Goal: Transaction & Acquisition: Obtain resource

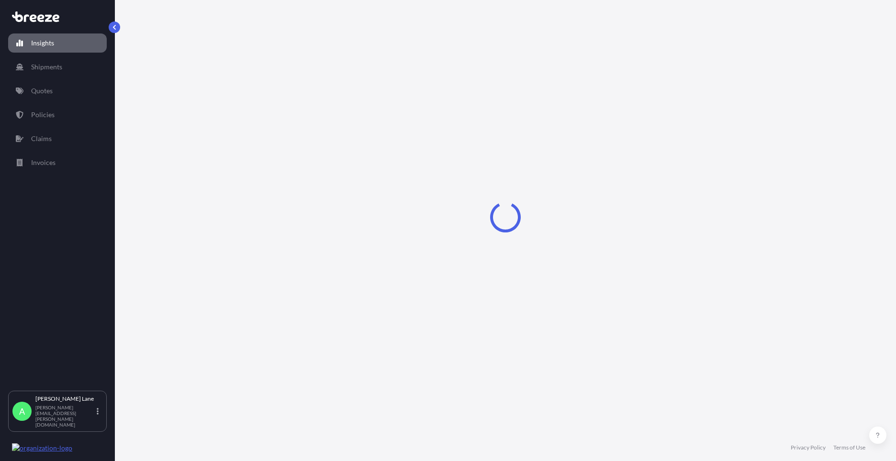
select select "2025"
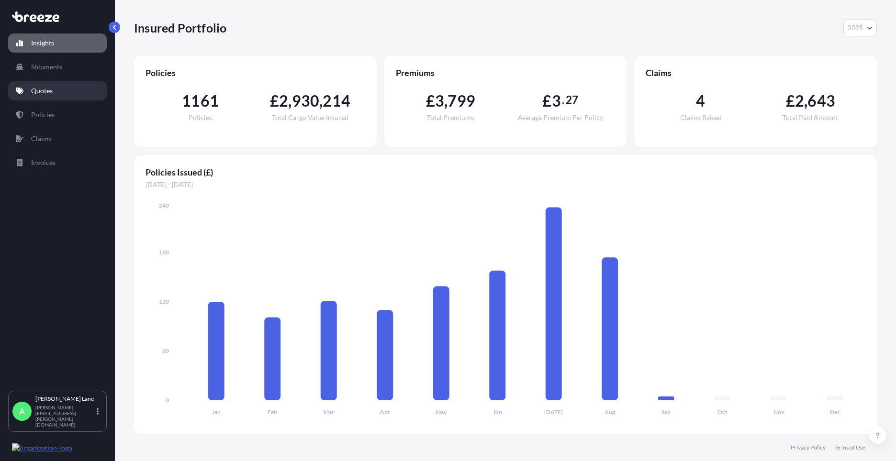
click at [36, 92] on p "Quotes" at bounding box center [42, 91] width 22 height 10
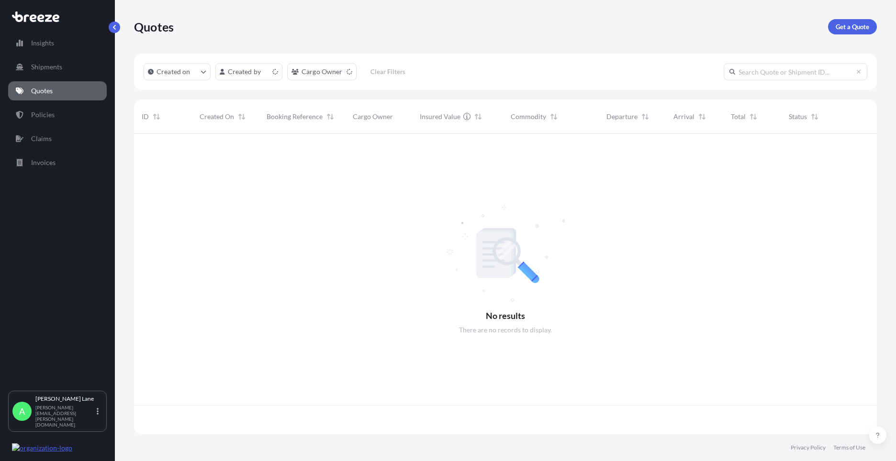
scroll to position [299, 735]
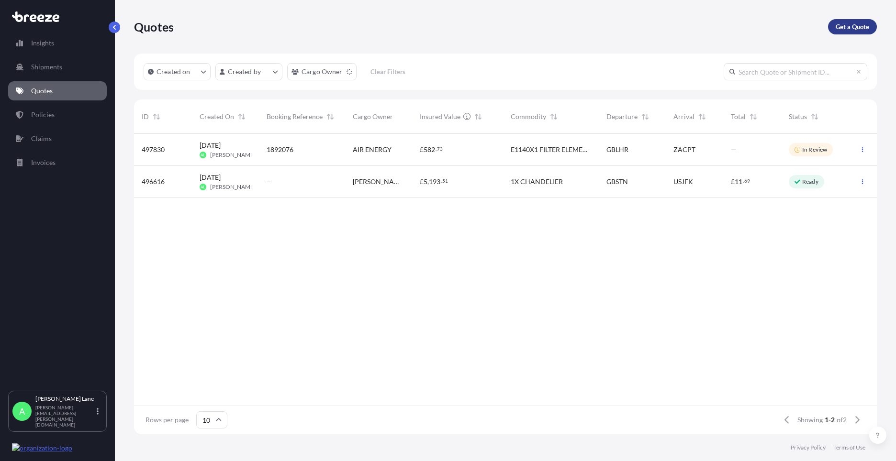
click at [860, 24] on p "Get a Quote" at bounding box center [851, 27] width 33 height 10
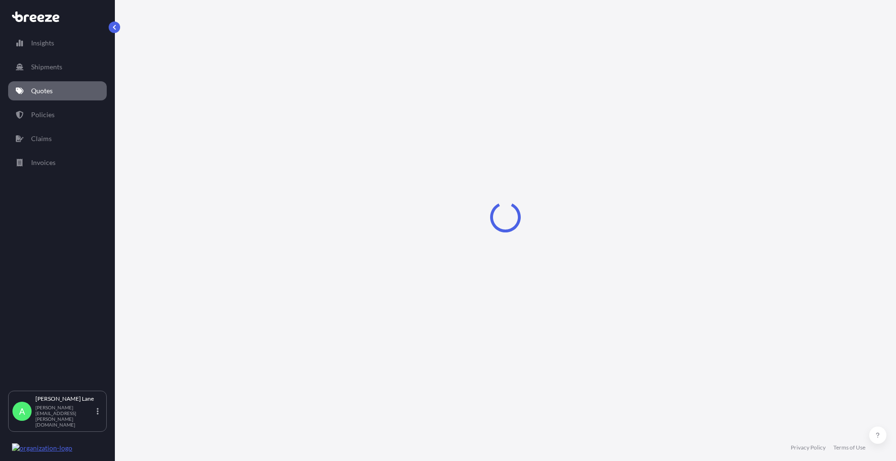
select select "Road"
select select "1"
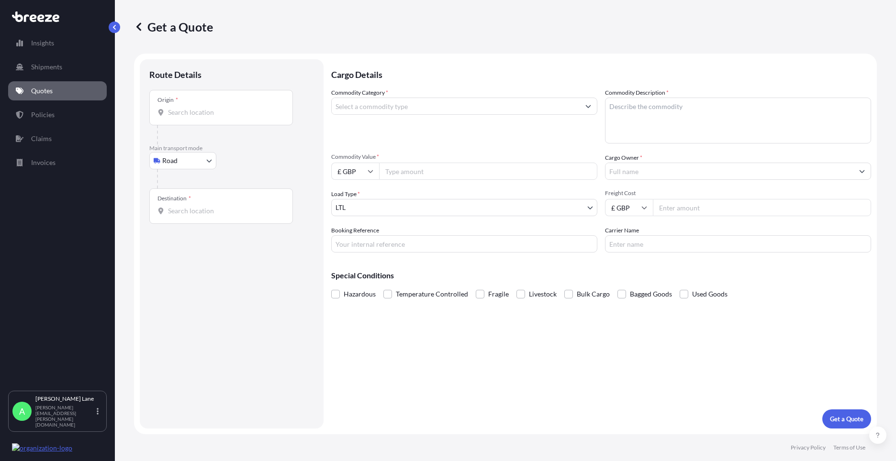
click at [257, 114] on input "Origin *" at bounding box center [224, 113] width 113 height 10
paste input "WR3 7SL"
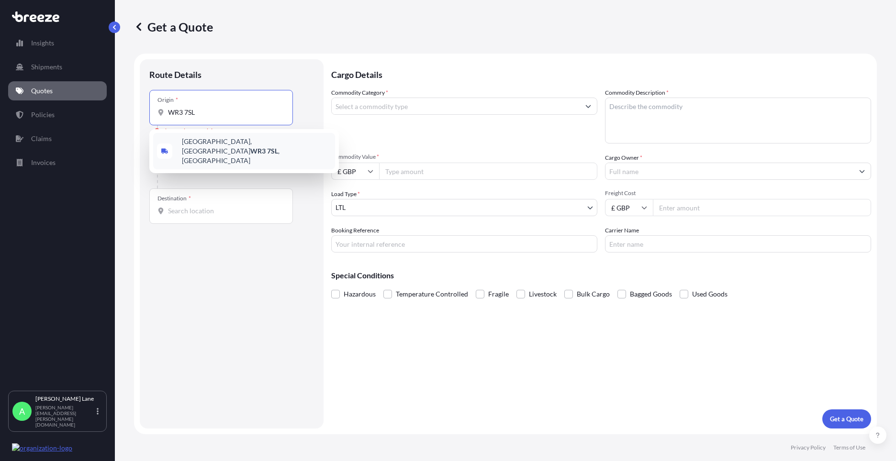
click at [209, 149] on span "[STREET_ADDRESS]" at bounding box center [256, 151] width 149 height 29
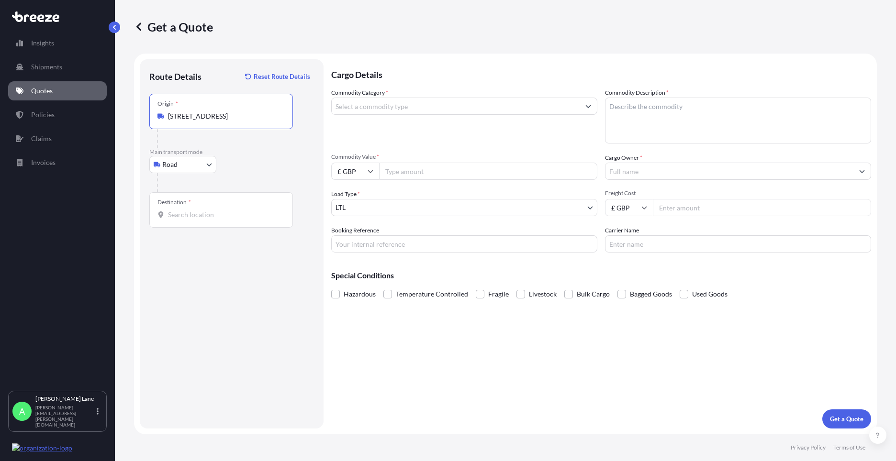
type input "[STREET_ADDRESS]"
click at [213, 211] on input "Destination *" at bounding box center [224, 215] width 113 height 10
drag, startPoint x: 224, startPoint y: 219, endPoint x: 207, endPoint y: 217, distance: 16.8
click at [207, 217] on input "Destination * Please select a destination" at bounding box center [224, 215] width 113 height 10
paste input "TN14 5EL"
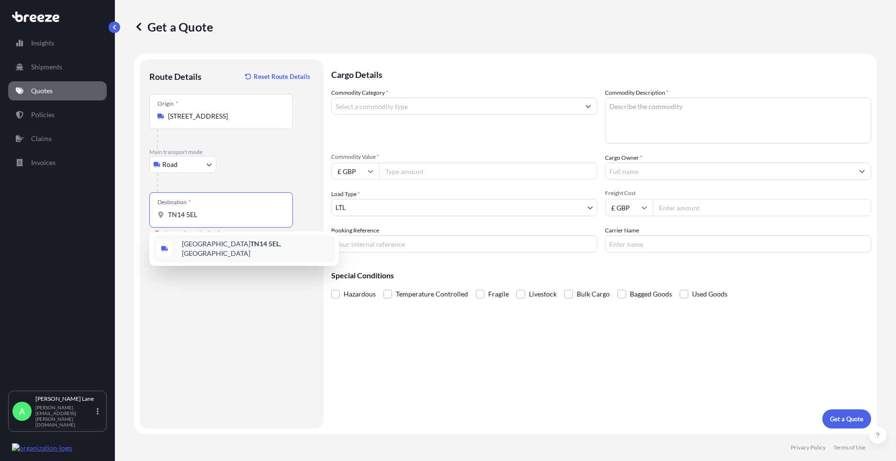
click at [230, 251] on span "[STREET_ADDRESS]" at bounding box center [256, 248] width 149 height 19
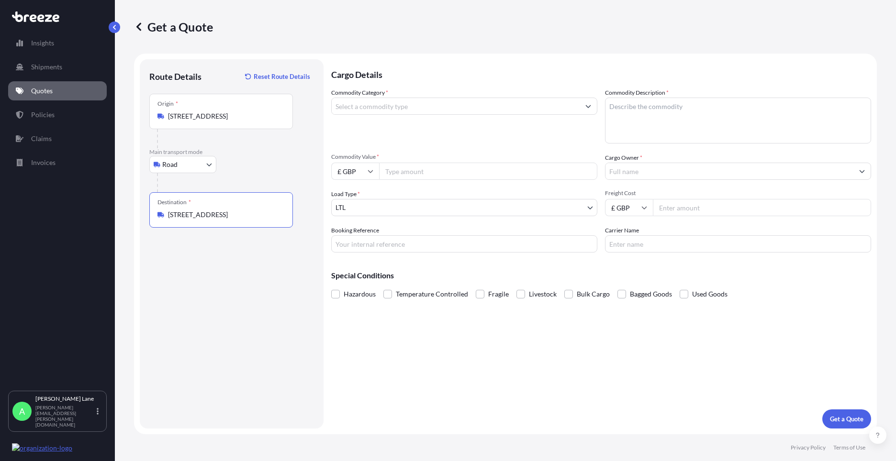
type input "[STREET_ADDRESS]"
click at [395, 108] on input "Commodity Category *" at bounding box center [456, 106] width 248 height 17
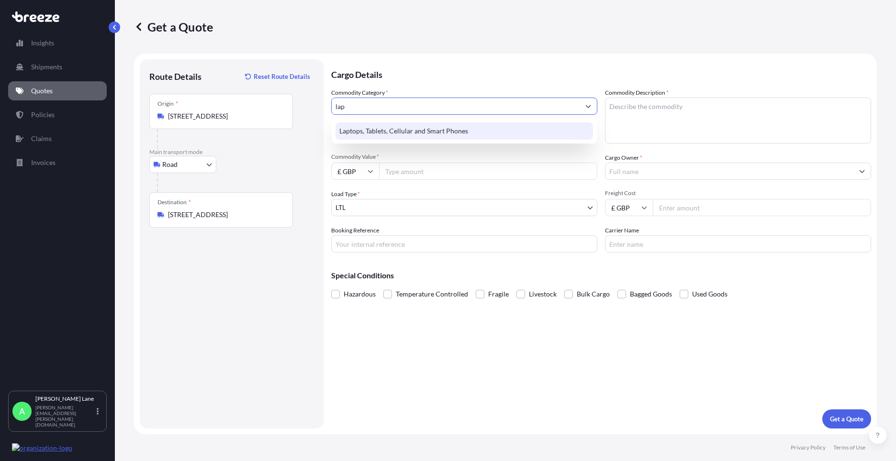
click at [404, 136] on div "Laptops, Tablets, Cellular and Smart Phones" at bounding box center [463, 130] width 257 height 17
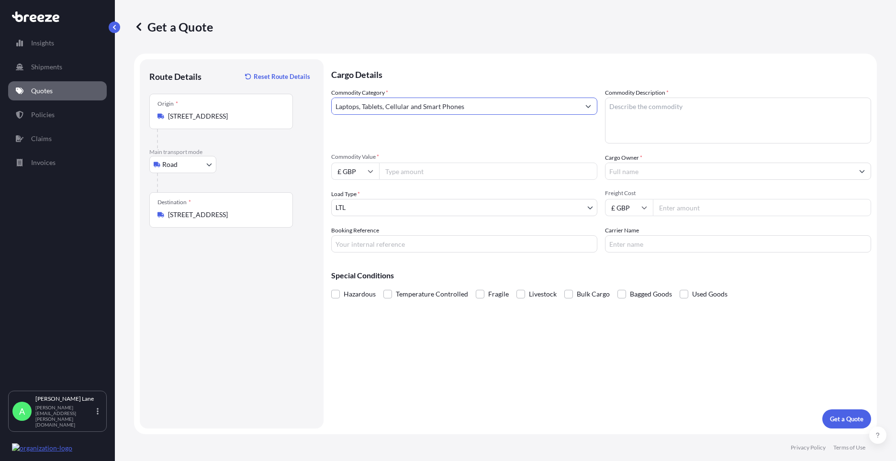
type input "Laptops, Tablets, Cellular and Smart Phones"
click at [417, 175] on input "Commodity Value *" at bounding box center [488, 171] width 218 height 17
type input "1000"
click at [413, 243] on input "Booking Reference" at bounding box center [464, 243] width 266 height 17
paste input "1892161"
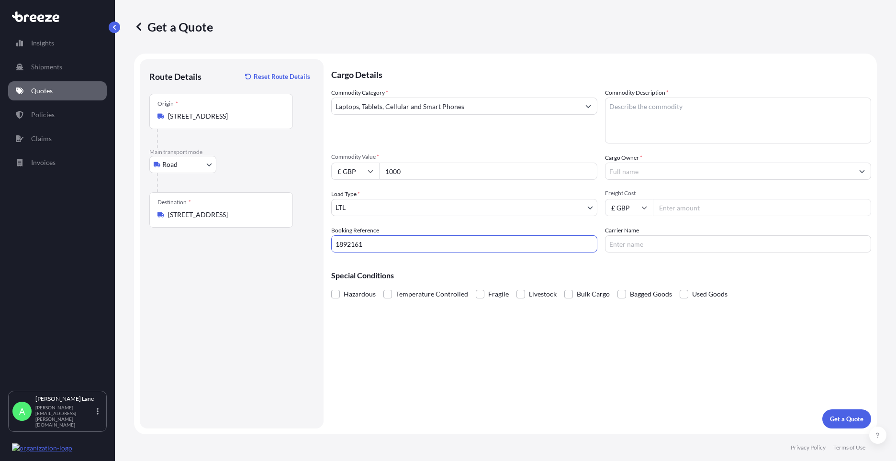
type input "1892161"
click at [662, 134] on textarea "Commodity Description *" at bounding box center [738, 121] width 266 height 46
paste textarea "IPAD,IPAD CASE IPENCIL & CHARGER"
type textarea "IPAD,IPAD CASE IPENCIL & CHARGER"
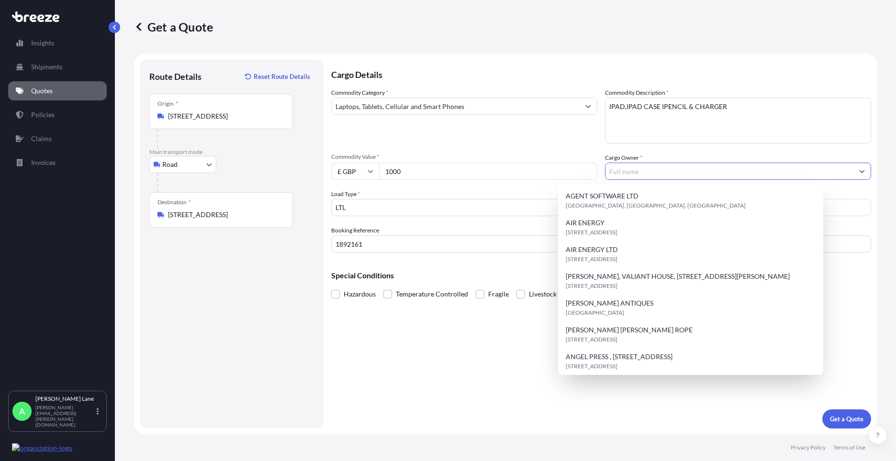
click at [677, 173] on input "Cargo Owner *" at bounding box center [729, 171] width 248 height 17
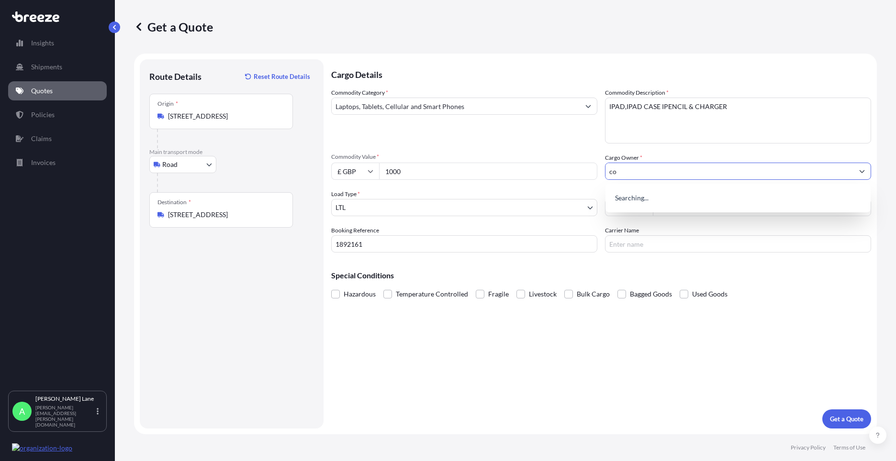
type input "c"
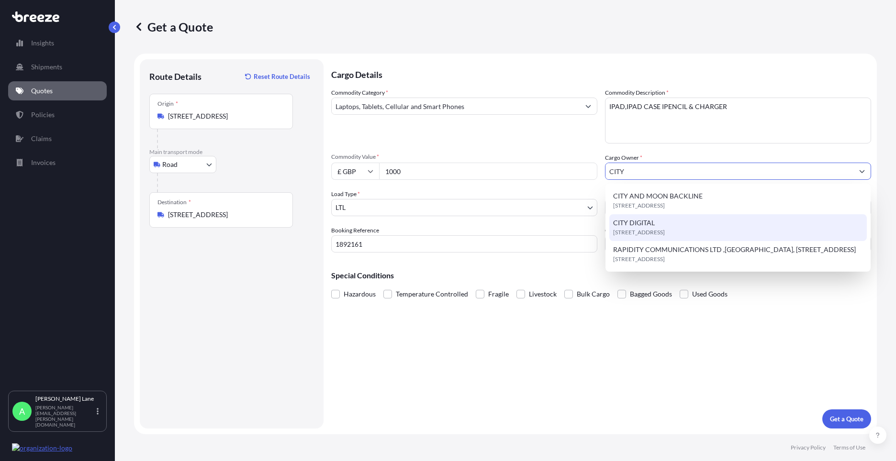
click at [670, 223] on div "CITY DIGITAL [STREET_ADDRESS]" at bounding box center [737, 227] width 257 height 27
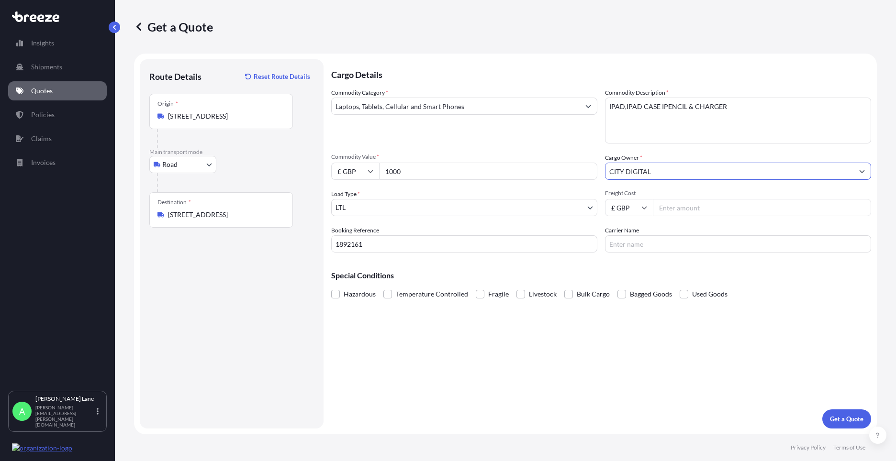
type input "CITY DIGITAL"
click at [679, 209] on input "Freight Cost" at bounding box center [762, 207] width 218 height 17
type input "28.10"
click at [618, 244] on input "Carrier Name" at bounding box center [738, 243] width 266 height 17
type input "DPD"
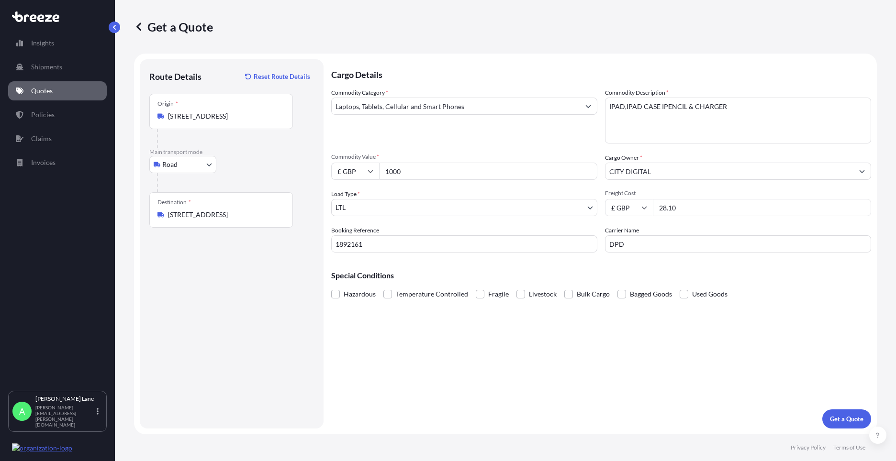
drag, startPoint x: 569, startPoint y: 340, endPoint x: 876, endPoint y: 414, distance: 316.0
click at [569, 340] on div "Cargo Details Commodity Category * Laptops, Tablets, Cellular and Smart Phones …" at bounding box center [601, 243] width 540 height 369
click at [849, 423] on p "Get a Quote" at bounding box center [846, 419] width 33 height 10
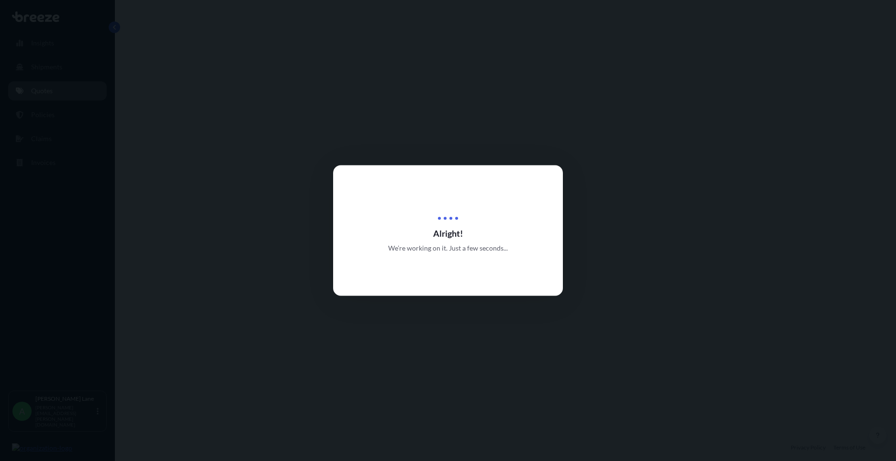
select select "Road"
select select "1"
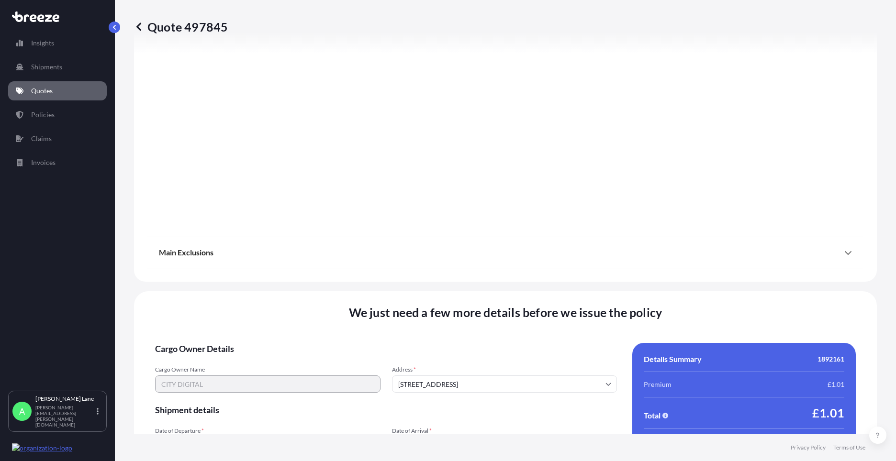
scroll to position [1057, 0]
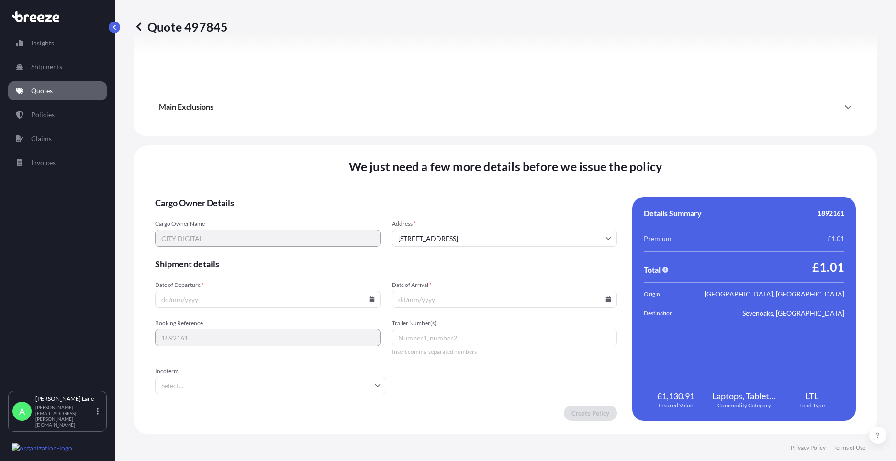
click at [369, 301] on icon at bounding box center [371, 300] width 5 height 6
click at [333, 136] on button at bounding box center [331, 138] width 15 height 15
click at [269, 180] on button "4" at bounding box center [266, 177] width 15 height 15
type input "[DATE]"
click at [195, 386] on input "Incoterm" at bounding box center [270, 385] width 231 height 17
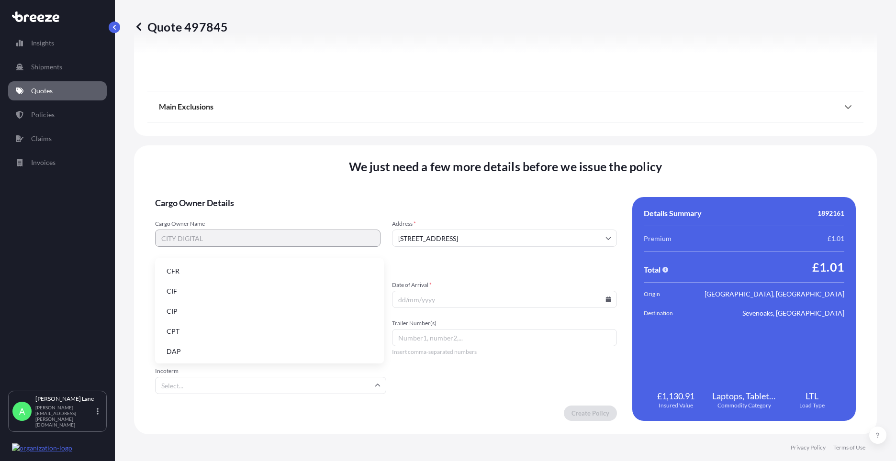
click at [202, 354] on li "DAP" at bounding box center [269, 352] width 221 height 18
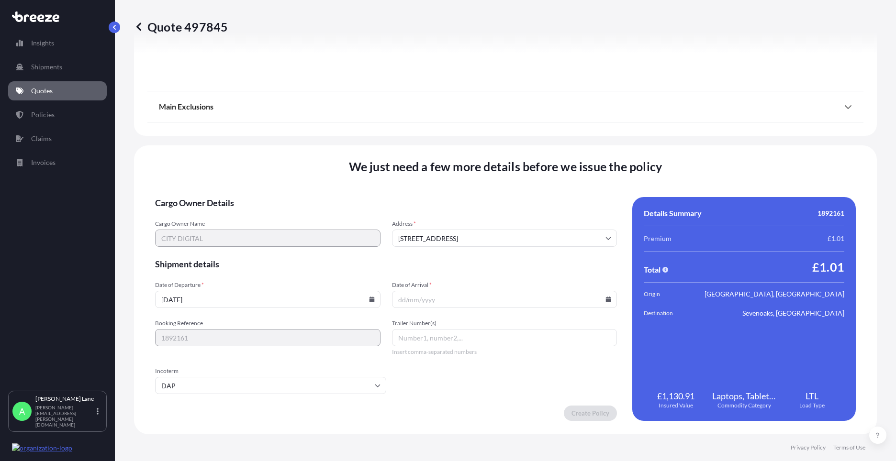
paste input "0011 634 219 9"
type input "0011 634 219 9"
click at [366, 302] on input "[DATE]" at bounding box center [267, 299] width 225 height 17
click at [366, 300] on input "[DATE]" at bounding box center [267, 299] width 225 height 17
click at [369, 299] on icon at bounding box center [372, 300] width 6 height 6
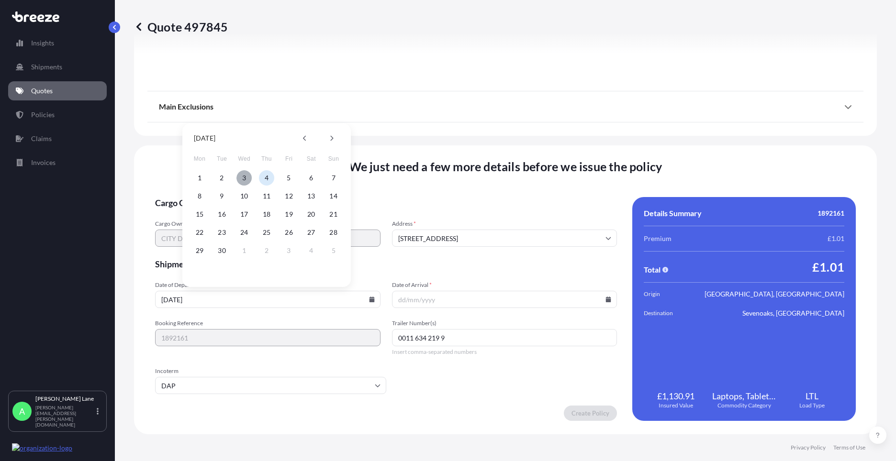
click at [241, 181] on button "3" at bounding box center [243, 177] width 15 height 15
type input "[DATE]"
click at [605, 300] on icon at bounding box center [608, 300] width 6 height 6
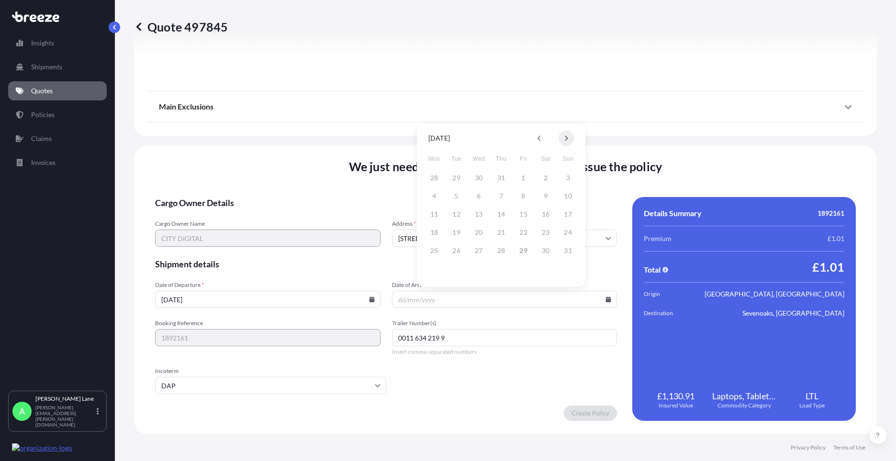
click at [568, 140] on button at bounding box center [565, 138] width 15 height 15
click at [504, 180] on button "4" at bounding box center [500, 177] width 15 height 15
type input "[DATE]"
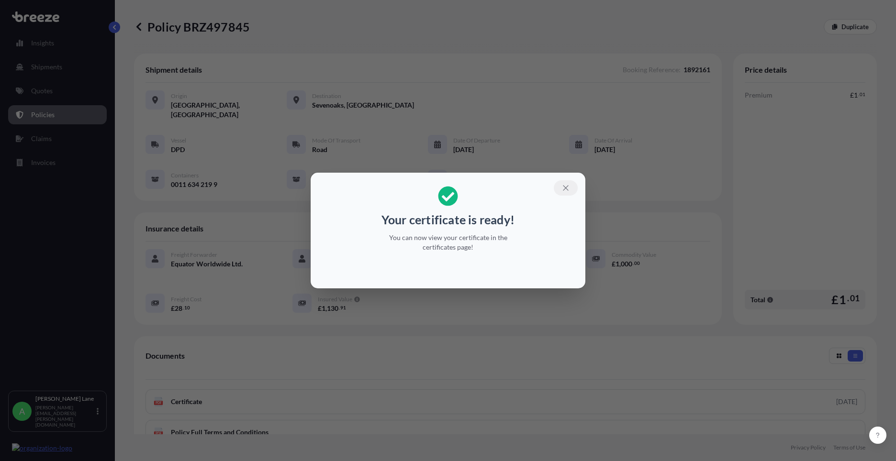
click at [570, 184] on button "button" at bounding box center [566, 187] width 24 height 15
